Goal: Communication & Community: Answer question/provide support

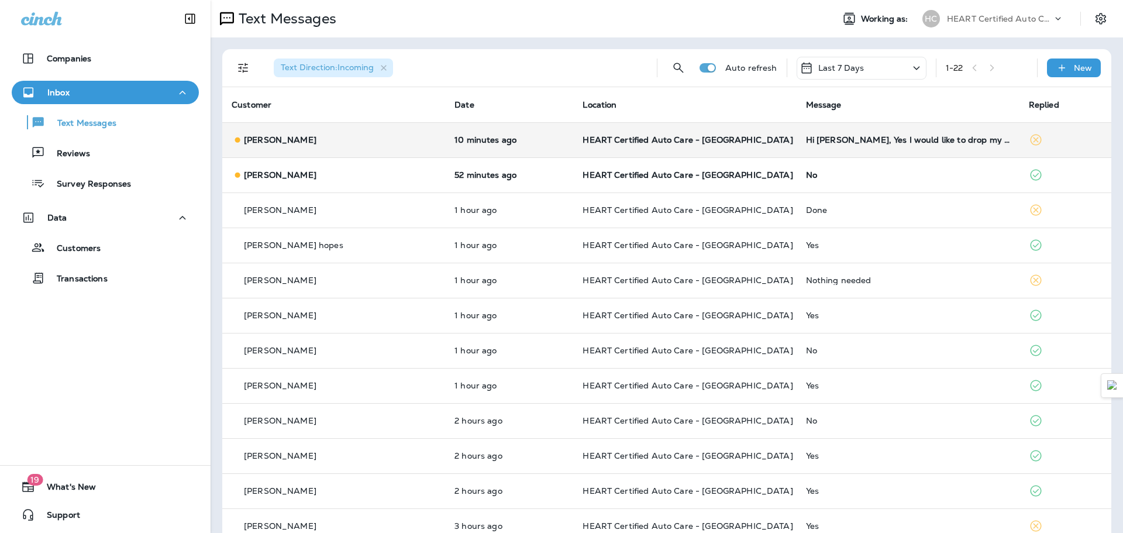
click at [578, 148] on td "HEART Certified Auto Care - [GEOGRAPHIC_DATA]" at bounding box center [684, 139] width 223 height 35
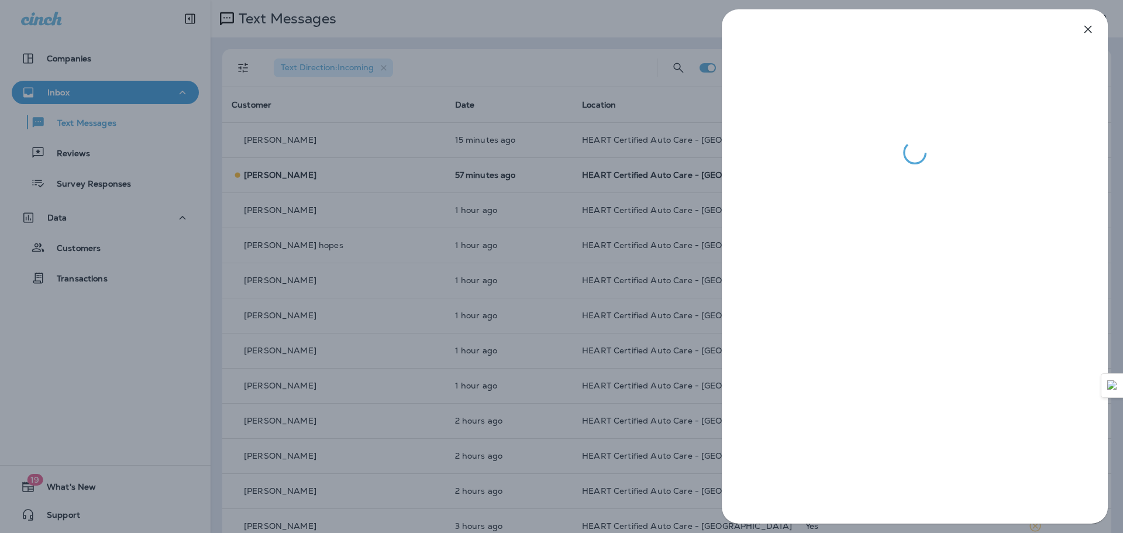
click at [322, 146] on div at bounding box center [561, 266] width 1123 height 533
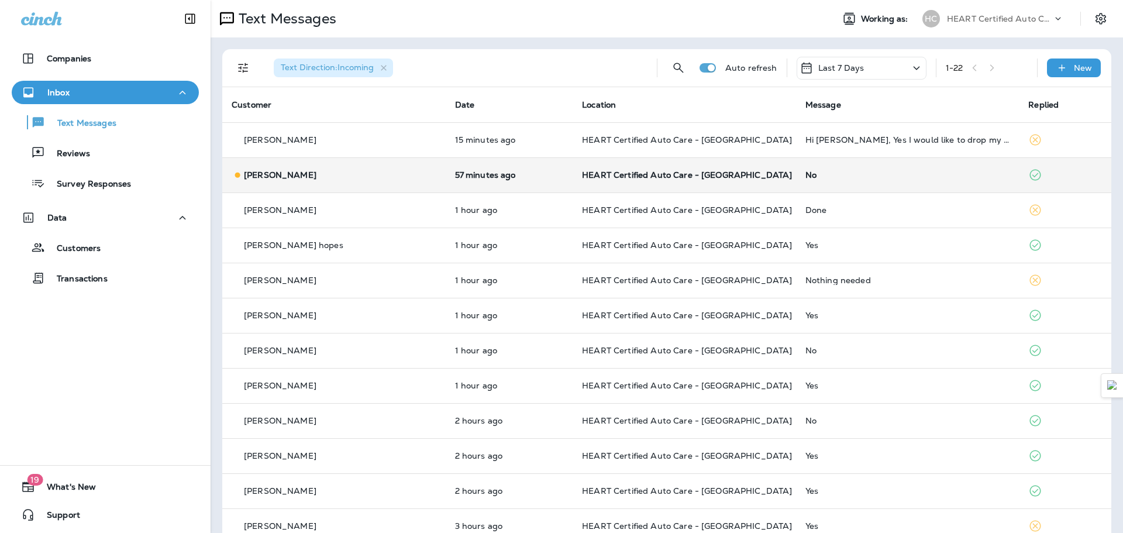
click at [303, 177] on p "[PERSON_NAME]" at bounding box center [280, 174] width 73 height 9
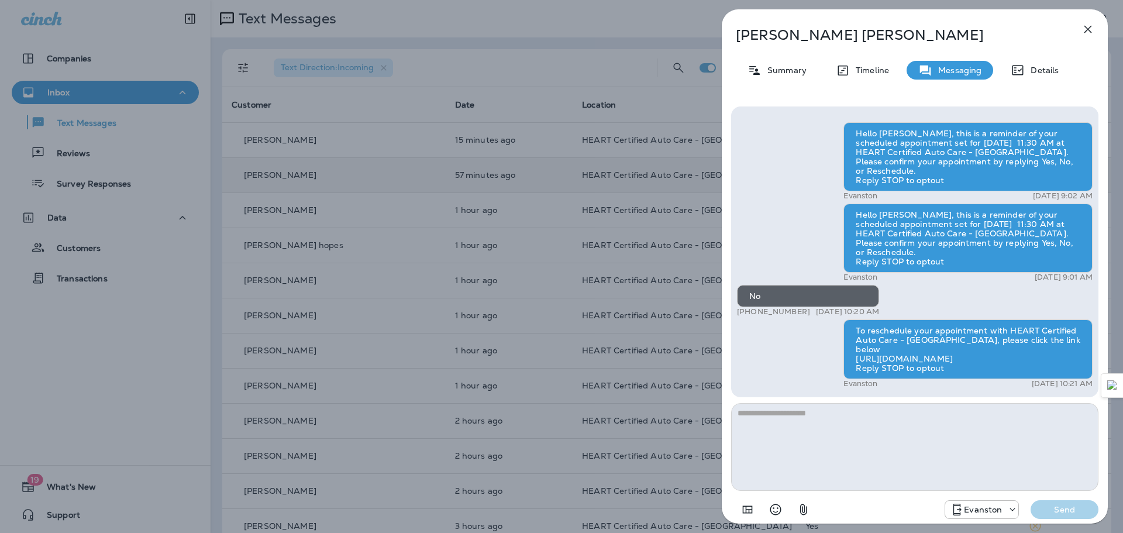
click at [1089, 34] on icon "button" at bounding box center [1088, 29] width 14 height 14
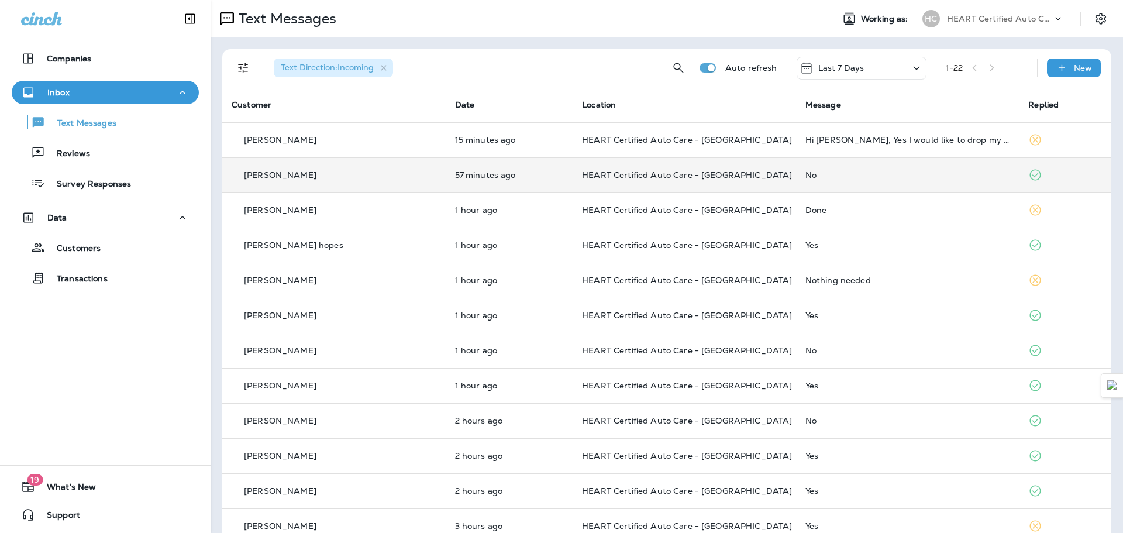
click at [501, 136] on p "15 minutes ago" at bounding box center [509, 139] width 109 height 9
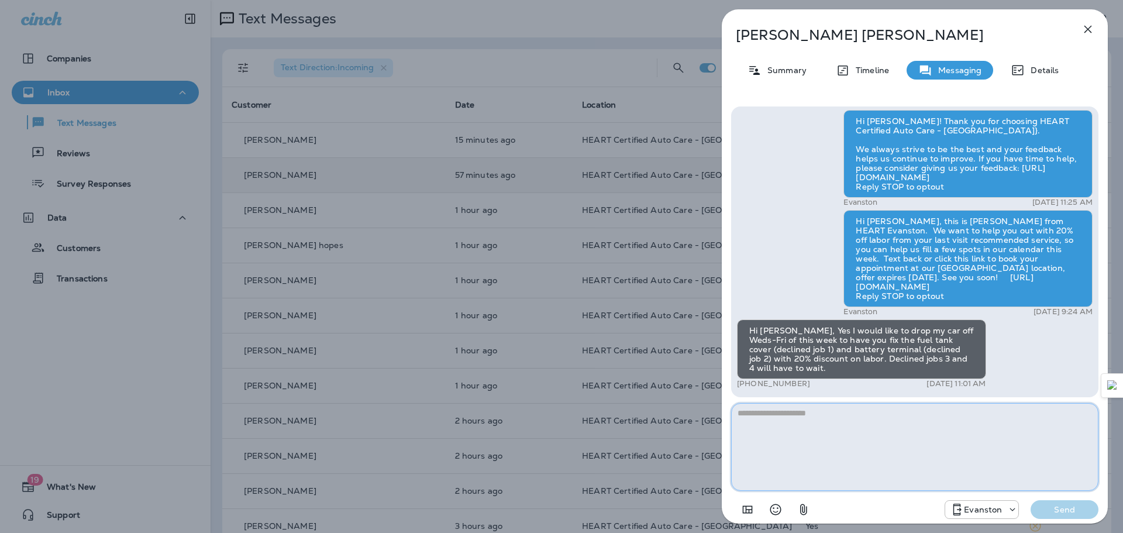
click at [763, 430] on textarea at bounding box center [914, 447] width 367 height 88
click at [770, 422] on textarea at bounding box center [914, 447] width 367 height 88
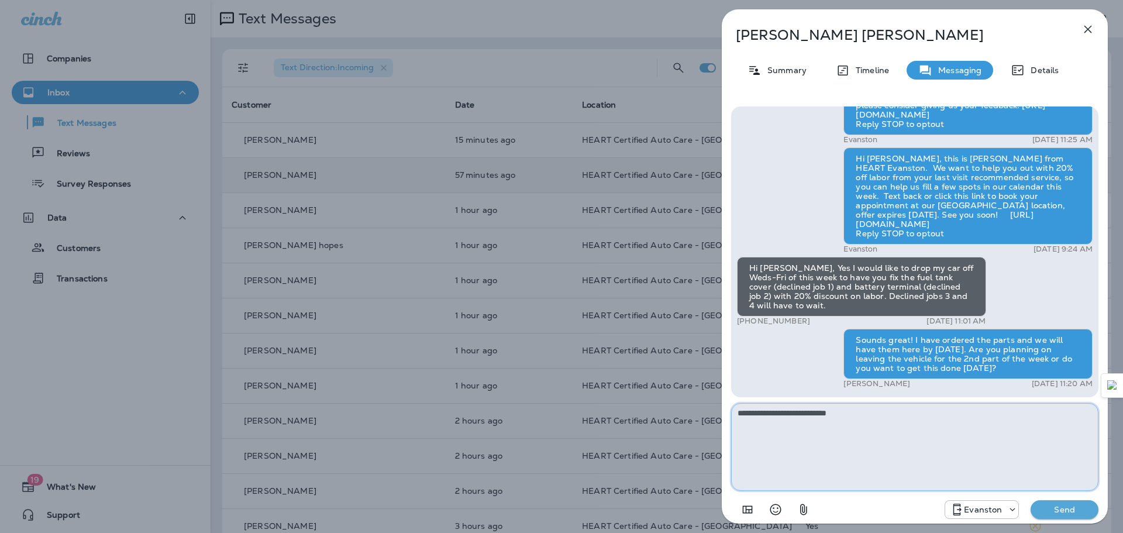
type textarea "**********"
drag, startPoint x: 876, startPoint y: 421, endPoint x: 635, endPoint y: 410, distance: 241.2
click at [635, 410] on div "[PERSON_NAME] Summary Timeline Messaging Details Hello [PERSON_NAME], this is a…" at bounding box center [561, 266] width 1123 height 533
click at [1087, 30] on icon "button" at bounding box center [1088, 29] width 14 height 14
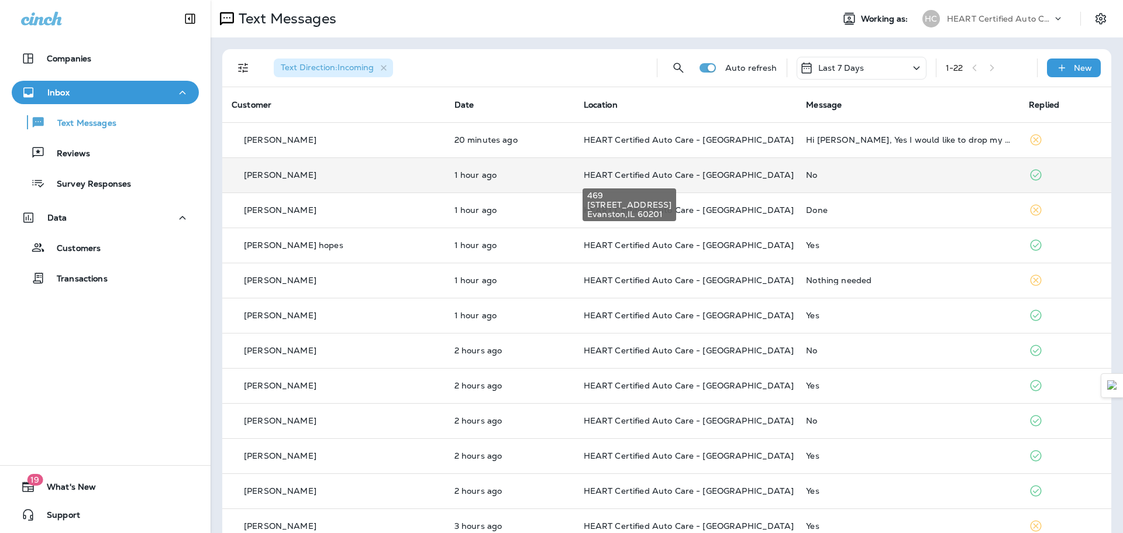
click at [584, 174] on span "HEART Certified Auto Care - [GEOGRAPHIC_DATA]" at bounding box center [689, 175] width 210 height 11
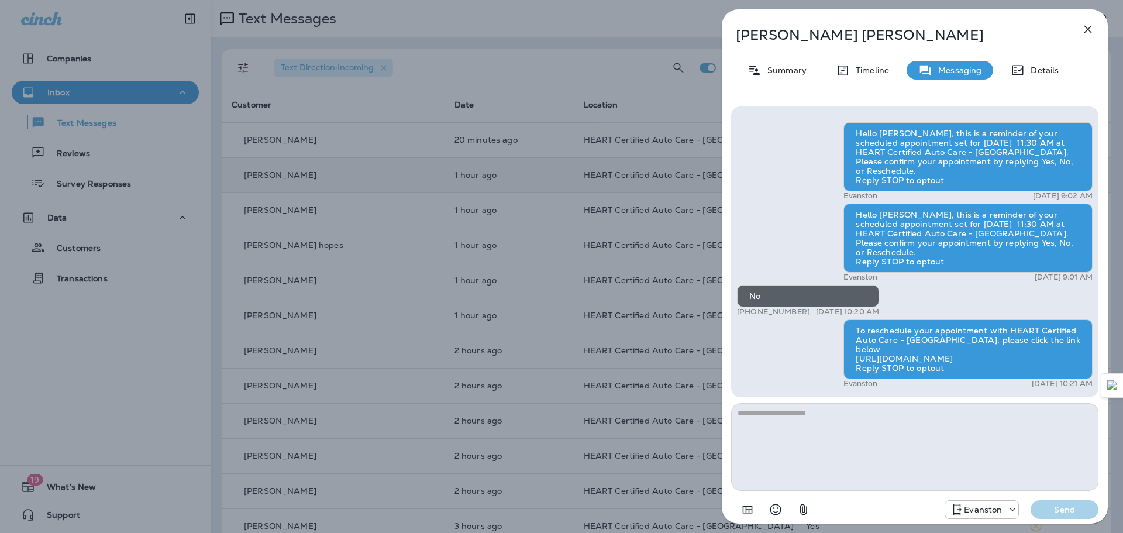
click at [1085, 29] on icon "button" at bounding box center [1088, 29] width 14 height 14
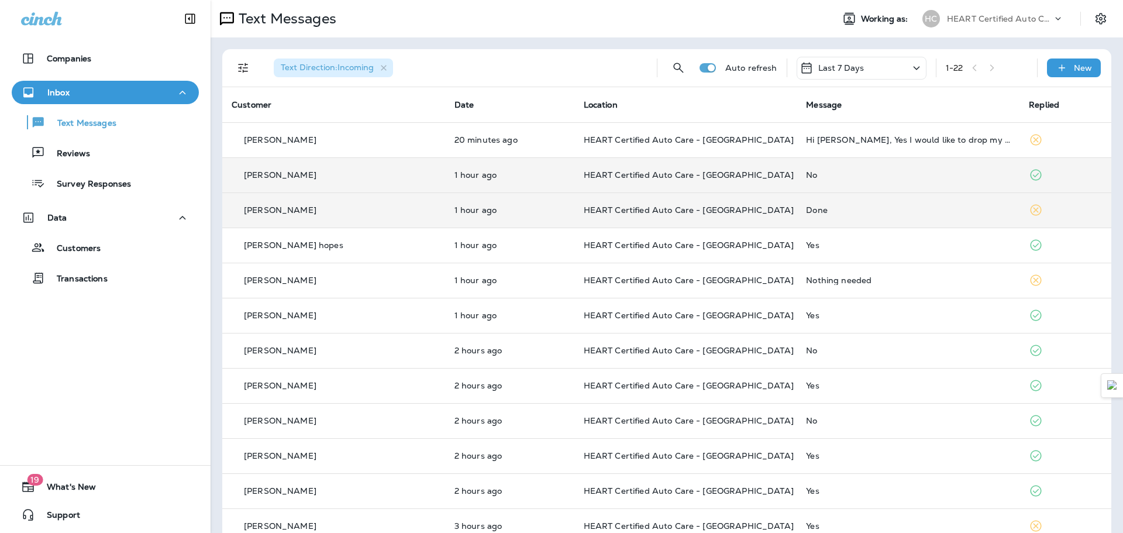
click at [857, 209] on div "Done" at bounding box center [908, 209] width 204 height 9
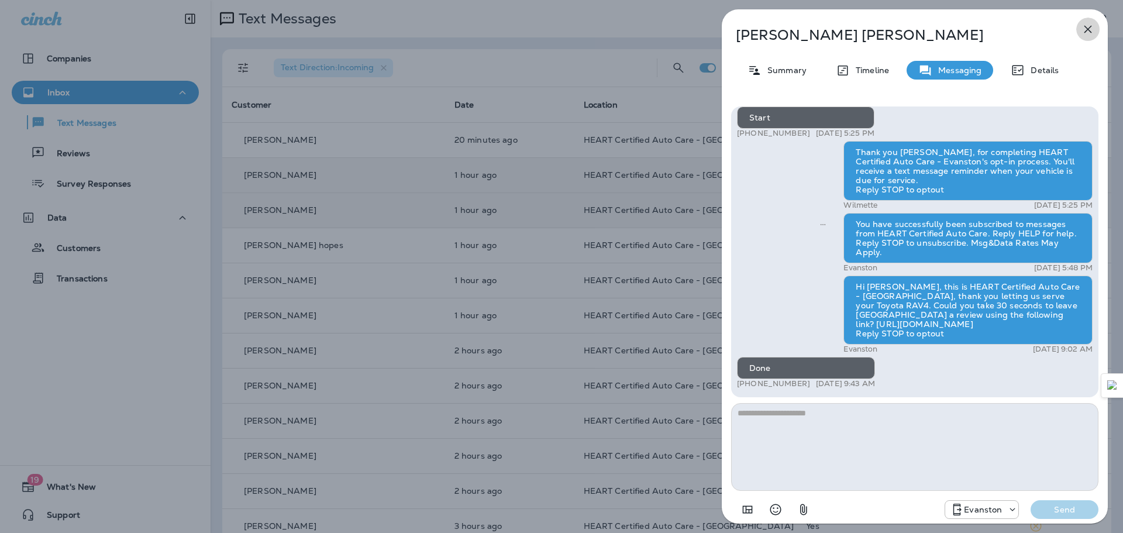
click at [1088, 40] on button "button" at bounding box center [1087, 29] width 23 height 23
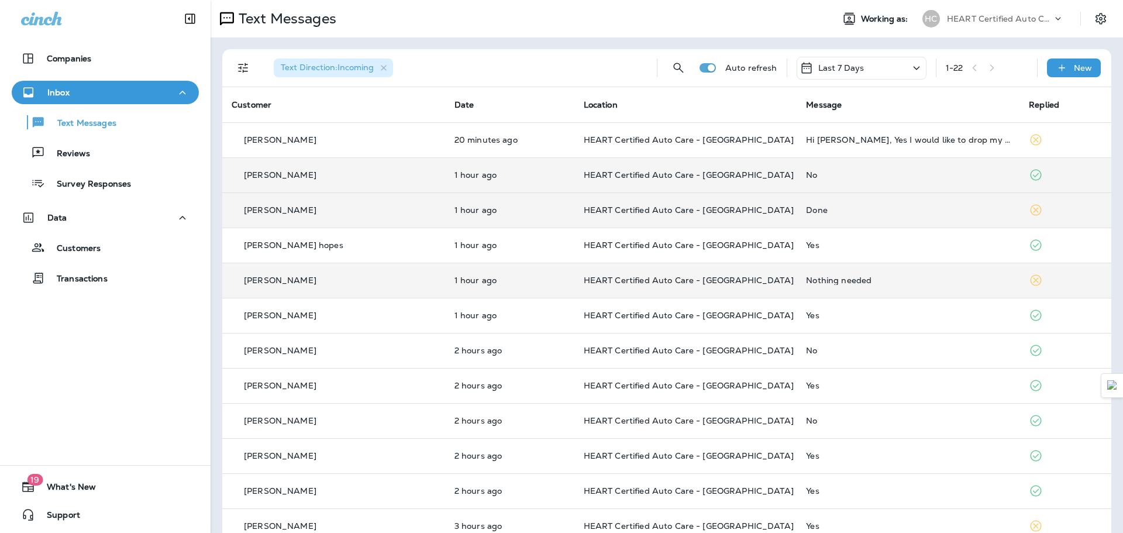
click at [592, 288] on td "HEART Certified Auto Care - [GEOGRAPHIC_DATA]" at bounding box center [685, 280] width 223 height 35
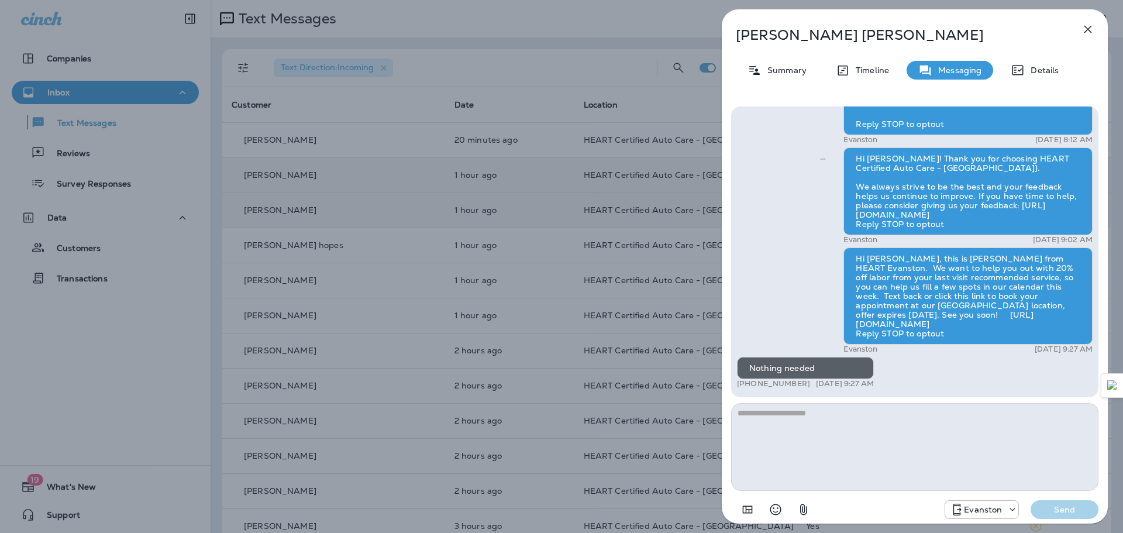
click at [1091, 24] on icon "button" at bounding box center [1088, 29] width 14 height 14
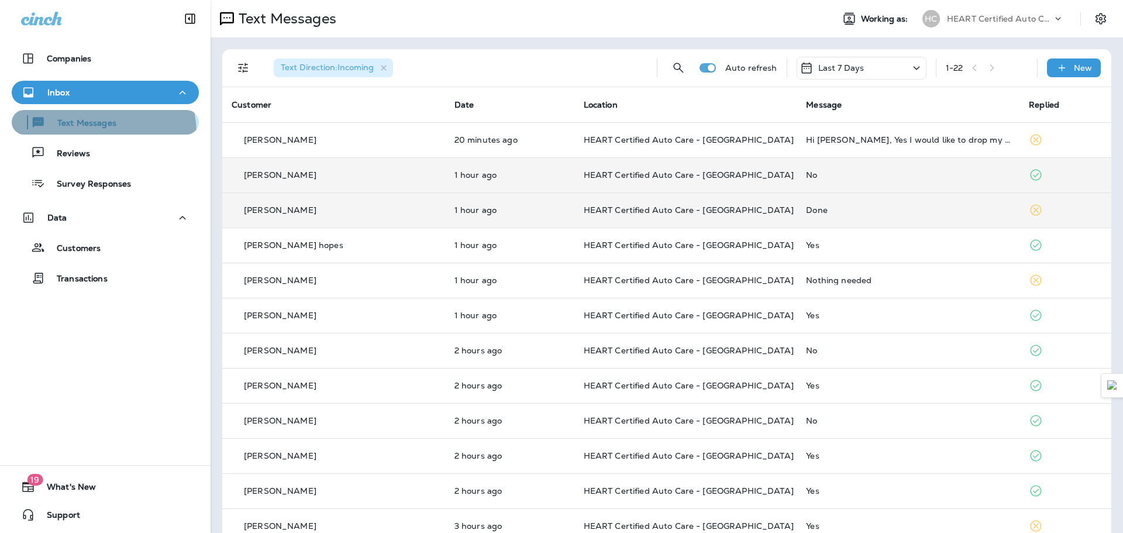
click at [102, 133] on button "Text Messages" at bounding box center [105, 122] width 187 height 25
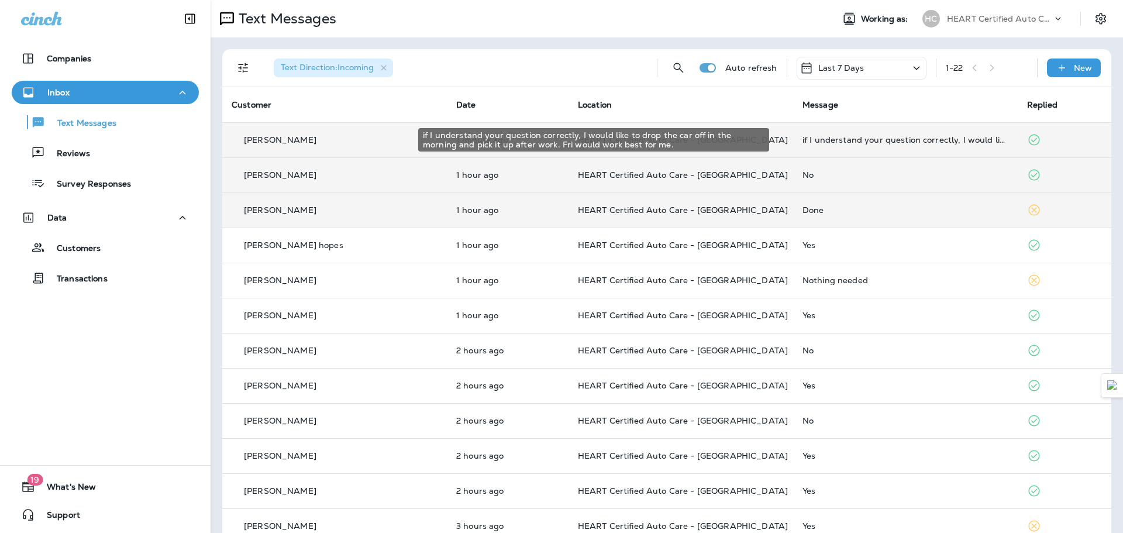
click at [940, 142] on div "if I understand your question correctly, I would like to drop the car off in th…" at bounding box center [905, 139] width 206 height 9
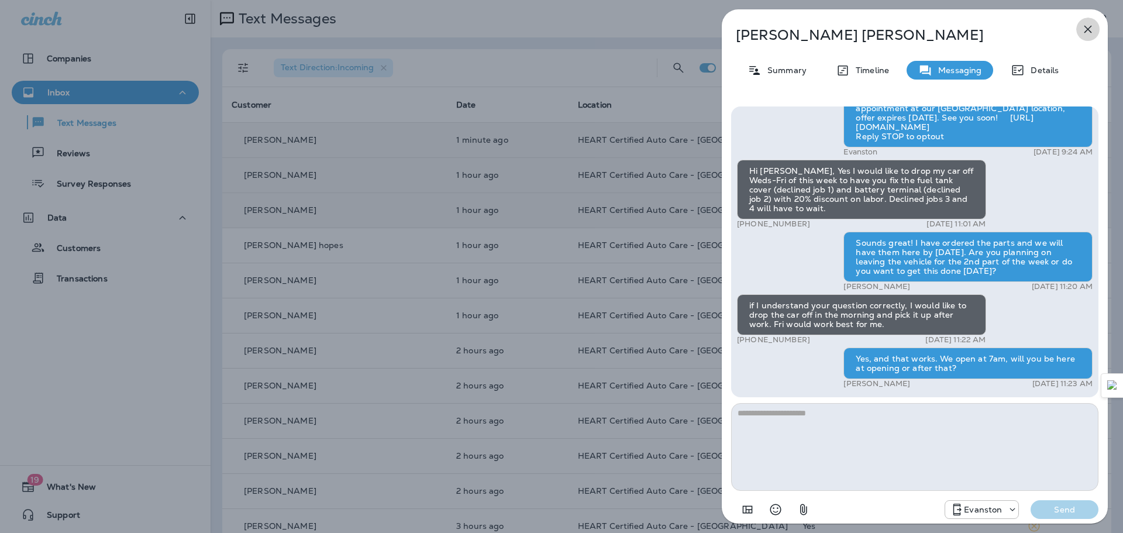
click at [1086, 34] on icon "button" at bounding box center [1088, 29] width 14 height 14
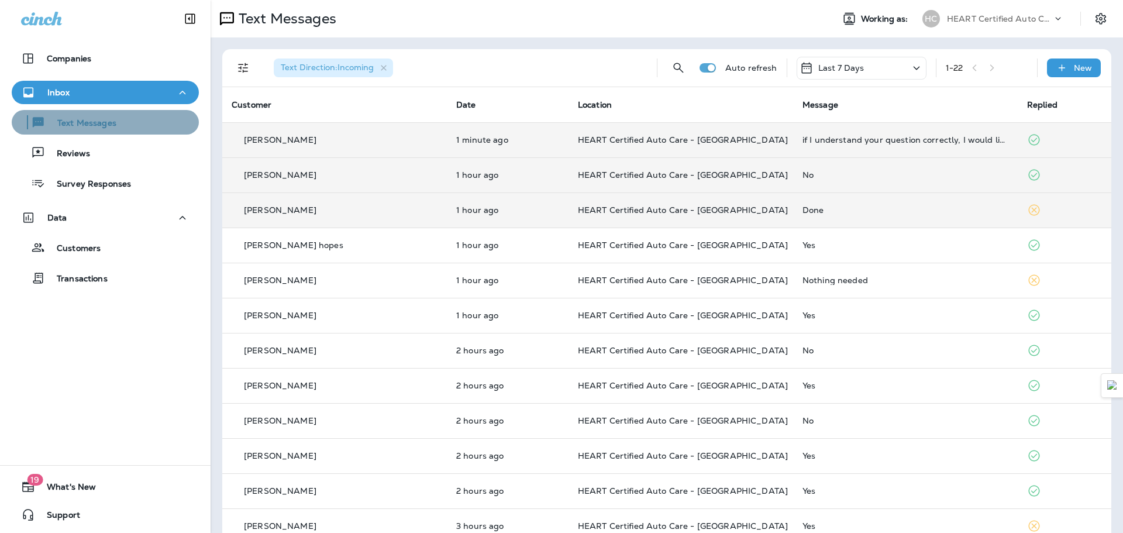
click at [142, 127] on div "Text Messages" at bounding box center [105, 122] width 178 height 18
